Goal: Information Seeking & Learning: Learn about a topic

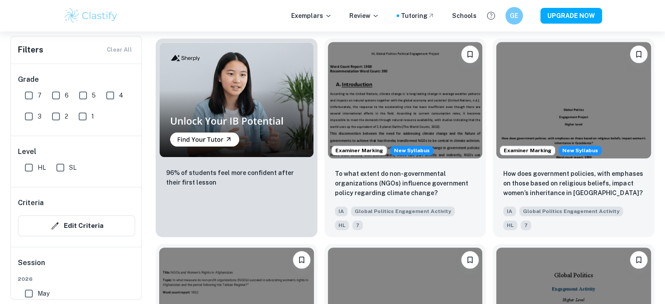
scroll to position [742, 0]
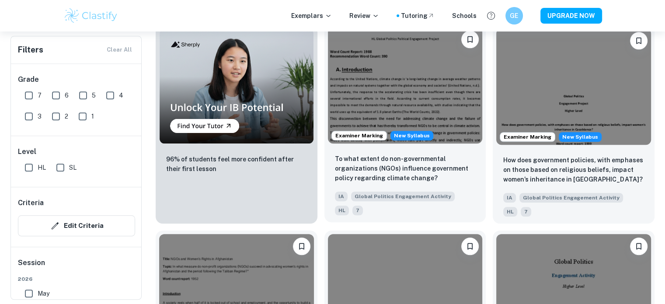
click at [453, 127] on img at bounding box center [405, 85] width 155 height 116
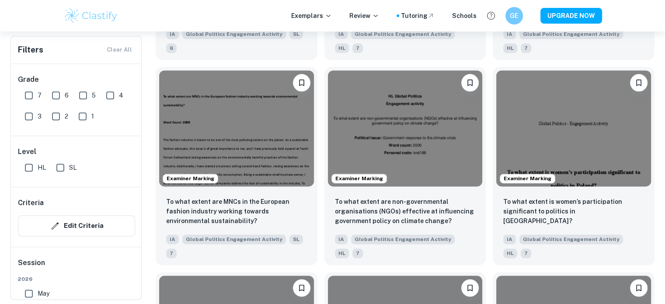
scroll to position [1129, 0]
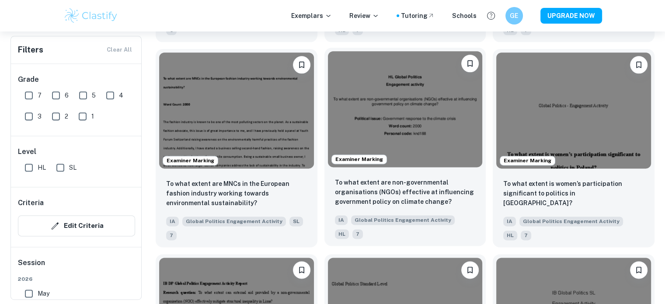
click at [406, 143] on img at bounding box center [405, 109] width 155 height 116
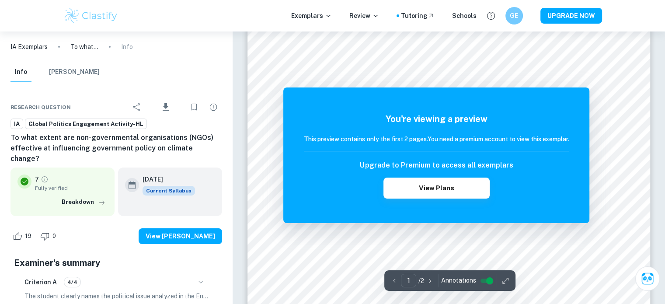
scroll to position [47, 0]
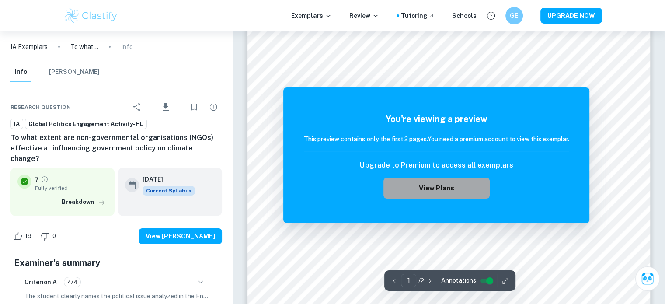
click at [439, 186] on button "View Plans" at bounding box center [437, 188] width 106 height 21
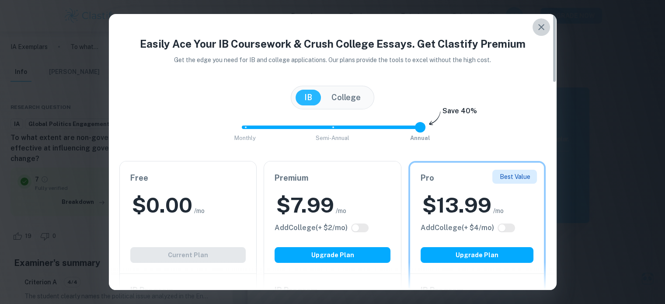
click at [542, 27] on icon "button" at bounding box center [541, 27] width 6 height 6
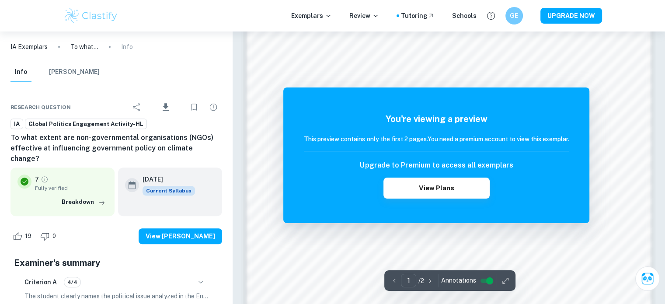
scroll to position [636, 0]
drag, startPoint x: 424, startPoint y: 133, endPoint x: 469, endPoint y: 143, distance: 46.7
click at [469, 143] on div "You're viewing a preview This preview contains only the first 2 pages. You need…" at bounding box center [436, 155] width 265 height 86
click at [491, 162] on h6 "Upgrade to Premium to access all exemplars" at bounding box center [436, 165] width 153 height 10
click at [418, 278] on p "/ 2" at bounding box center [421, 281] width 6 height 10
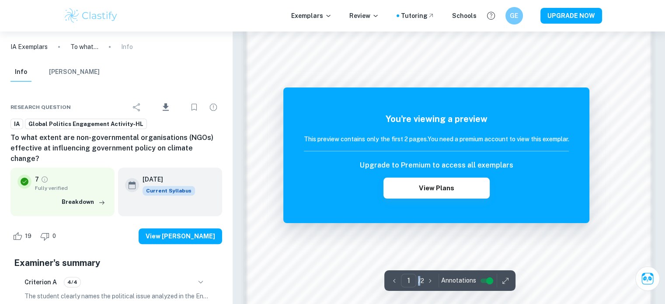
click at [418, 278] on p "/ 2" at bounding box center [421, 281] width 6 height 10
click at [429, 279] on icon "button" at bounding box center [430, 280] width 9 height 9
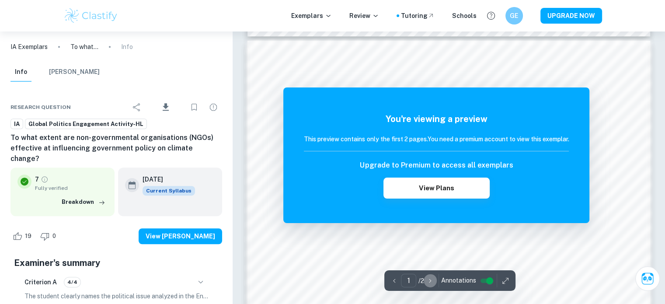
click at [429, 279] on icon "button" at bounding box center [430, 280] width 9 height 9
click at [429, 280] on icon "button" at bounding box center [430, 280] width 9 height 9
click at [419, 276] on div "1 ​ / 2" at bounding box center [412, 281] width 23 height 14
click at [406, 276] on input "1" at bounding box center [408, 281] width 15 height 14
click at [418, 122] on h5 "You're viewing a preview" at bounding box center [436, 118] width 265 height 13
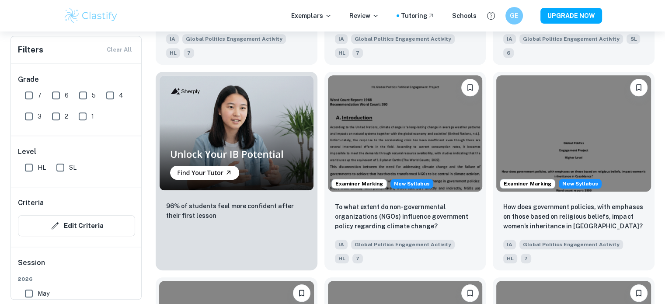
scroll to position [700, 0]
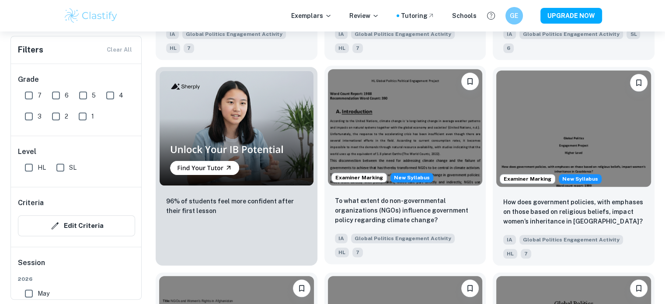
click at [436, 142] on img at bounding box center [405, 127] width 155 height 116
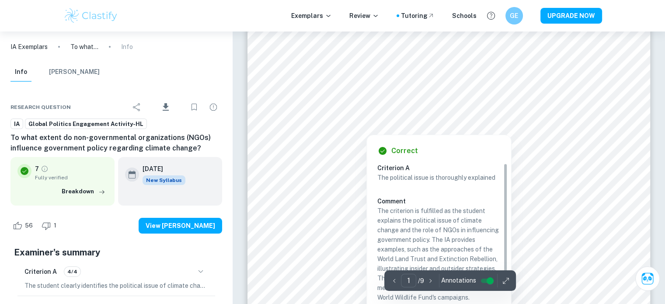
scroll to position [105, 0]
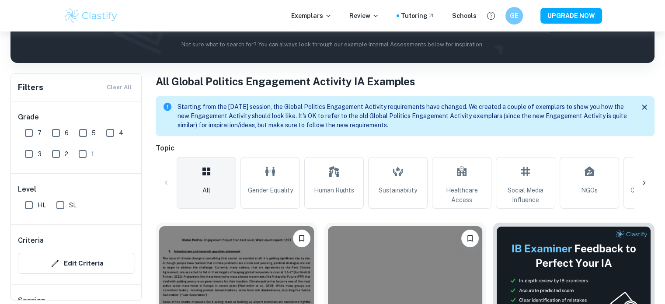
scroll to position [134, 0]
click at [643, 183] on icon at bounding box center [644, 182] width 9 height 9
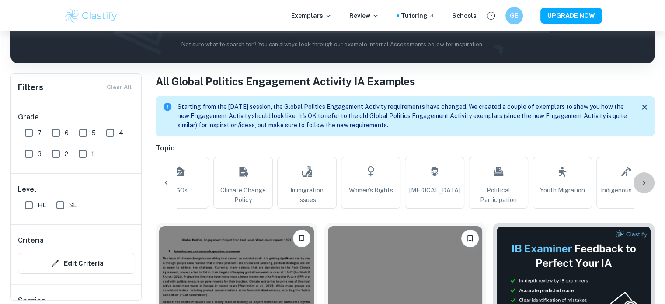
click at [643, 183] on icon at bounding box center [644, 182] width 9 height 9
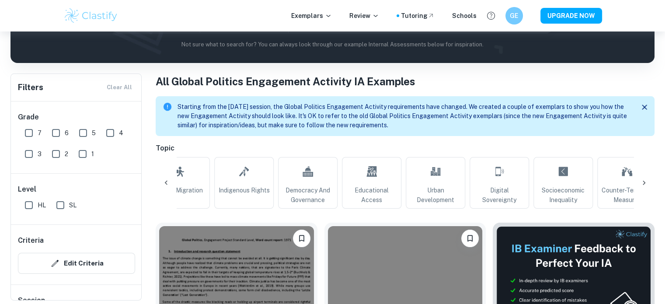
click at [643, 183] on icon at bounding box center [644, 182] width 9 height 9
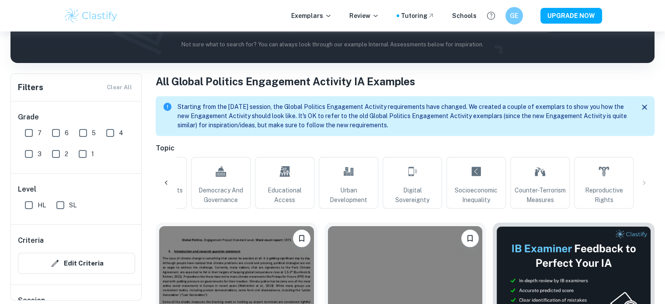
scroll to position [0, 880]
click at [532, 183] on link "Counter-Terrorism Measures" at bounding box center [539, 183] width 59 height 52
type input "Counter-Terrorism Measures"
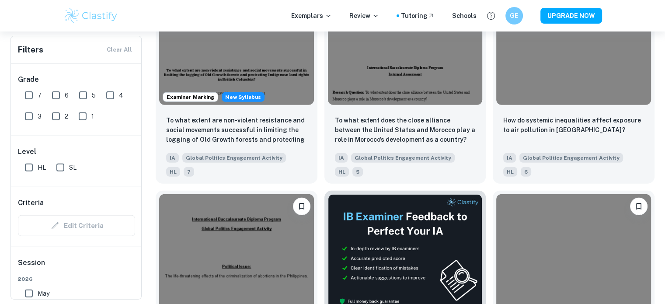
scroll to position [2432, 0]
